Goal: Transaction & Acquisition: Subscribe to service/newsletter

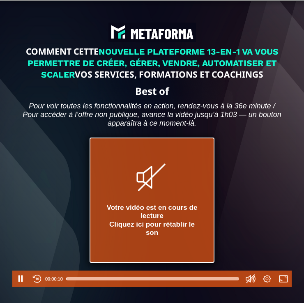
click at [153, 177] on icon at bounding box center [152, 177] width 26 height 26
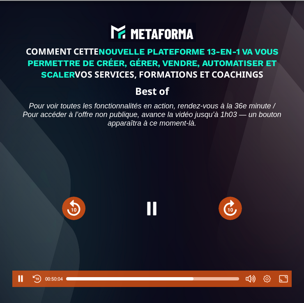
click at [194, 278] on div at bounding box center [152, 279] width 173 height 13
click at [199, 278] on div at bounding box center [152, 279] width 173 height 13
click at [209, 280] on div at bounding box center [152, 279] width 173 height 13
click at [212, 280] on div at bounding box center [209, 279] width 7 height 7
click at [215, 280] on div at bounding box center [152, 279] width 173 height 13
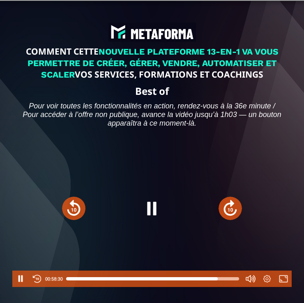
click at [218, 280] on div at bounding box center [218, 279] width 7 height 7
click at [220, 280] on div at bounding box center [218, 279] width 7 height 7
click at [222, 280] on div at bounding box center [221, 279] width 7 height 7
click at [223, 280] on div at bounding box center [221, 279] width 7 height 7
click at [225, 280] on div at bounding box center [223, 279] width 7 height 7
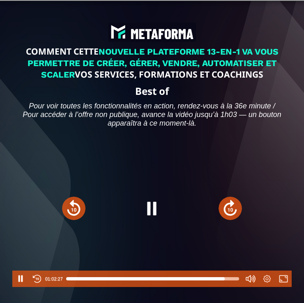
type input "******"
click at [226, 280] on div at bounding box center [225, 279] width 7 height 7
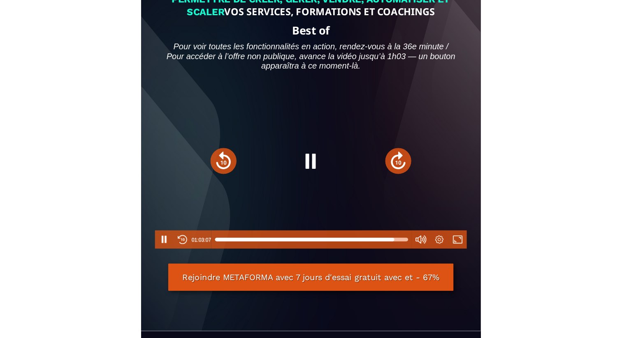
scroll to position [65, 0]
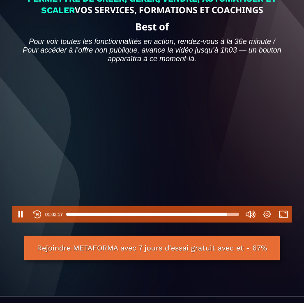
click at [193, 251] on link "Rejoindre METAFORMA avec 7 jours d'essai gratuit avec et - 67%" at bounding box center [152, 248] width 256 height 25
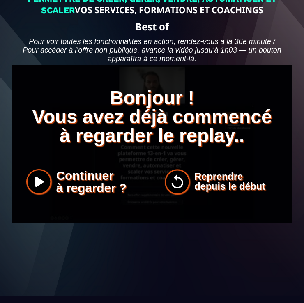
click at [179, 184] on button "Reprendre depuis le début" at bounding box center [221, 182] width 113 height 31
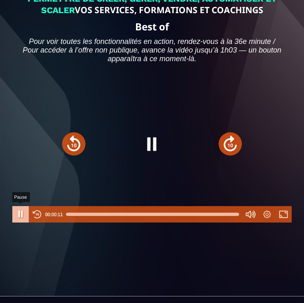
click at [19, 214] on button "Pause" at bounding box center [20, 214] width 16 height 16
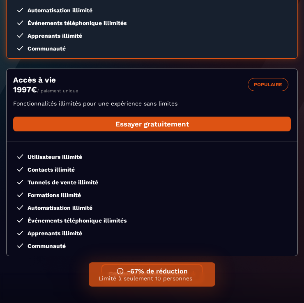
scroll to position [217, 0]
